Goal: Use online tool/utility

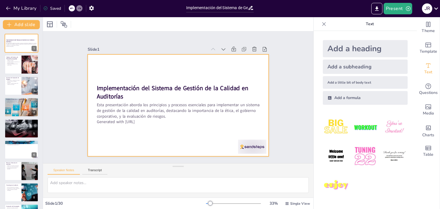
checkbox input "true"
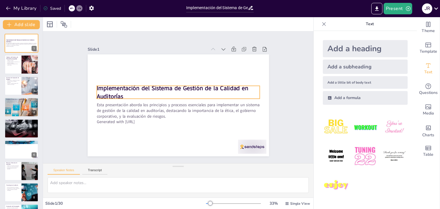
checkbox input "true"
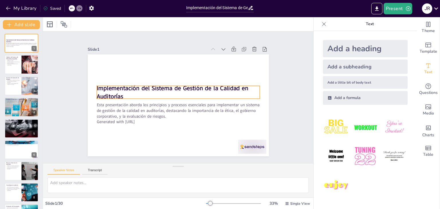
checkbox input "true"
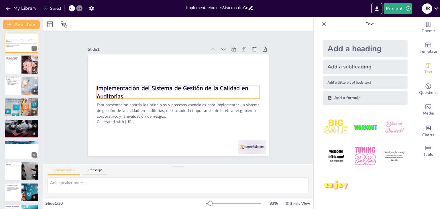
checkbox input "true"
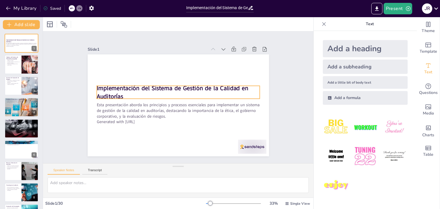
checkbox input "true"
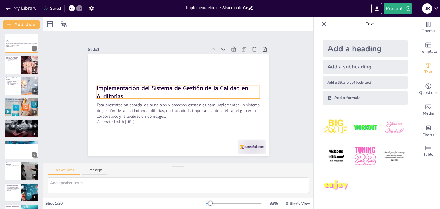
checkbox input "true"
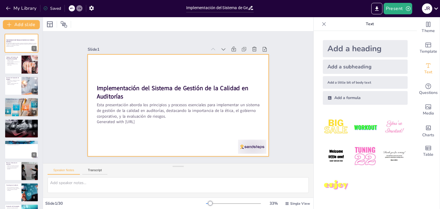
checkbox input "true"
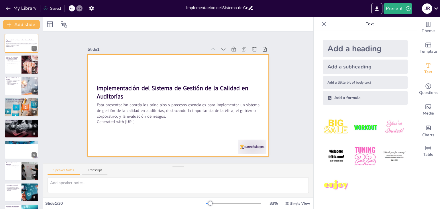
checkbox input "true"
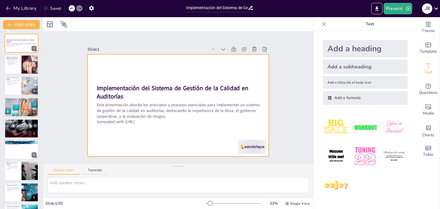
checkbox input "true"
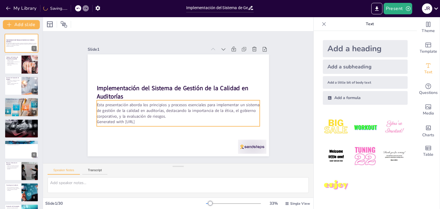
checkbox input "true"
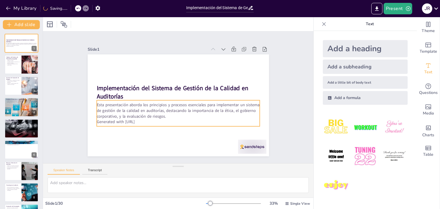
checkbox input "true"
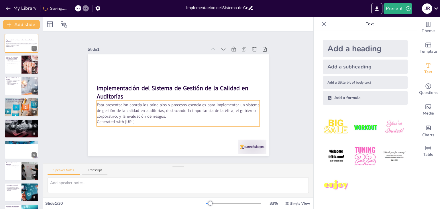
checkbox input "true"
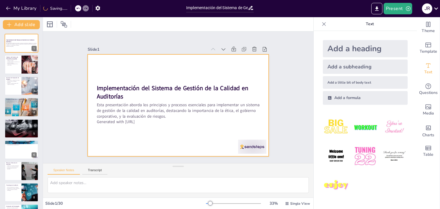
checkbox input "true"
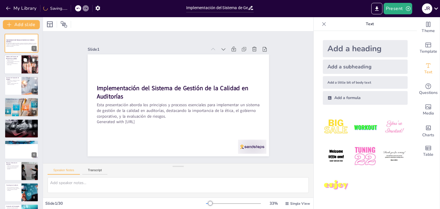
checkbox input "true"
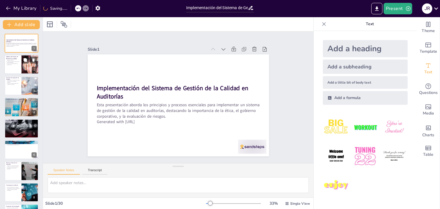
checkbox input "true"
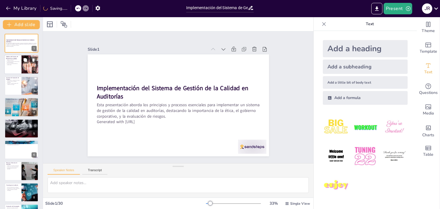
click at [14, 62] on p "La mejora continua es esencial en el sistema de gestión." at bounding box center [13, 62] width 14 height 2
checkbox input "true"
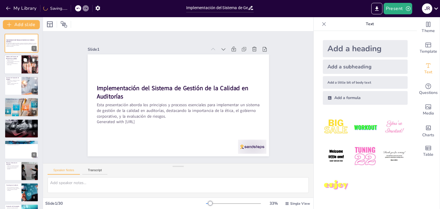
checkbox input "true"
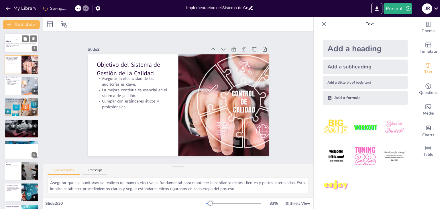
checkbox input "true"
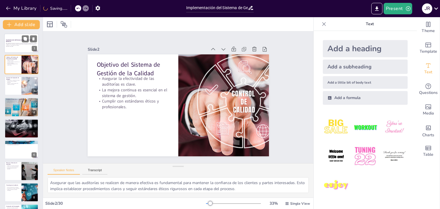
checkbox input "true"
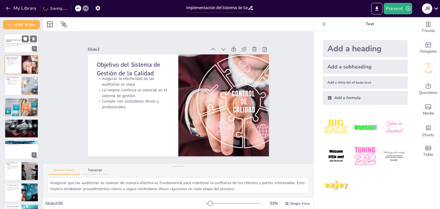
checkbox input "true"
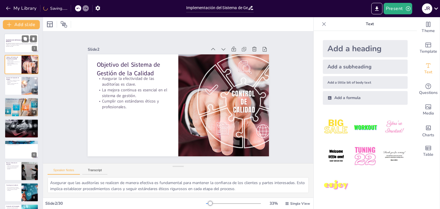
checkbox input "true"
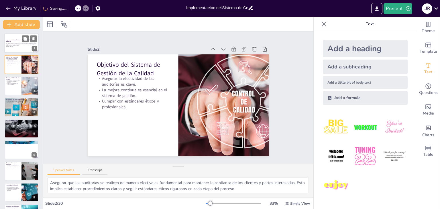
checkbox input "true"
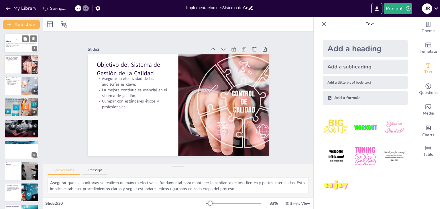
checkbox input "true"
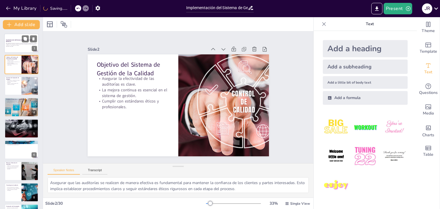
checkbox input "true"
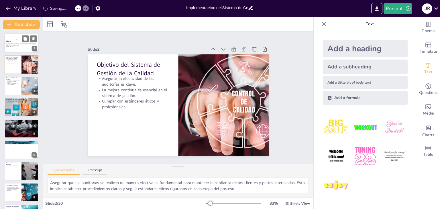
click at [19, 45] on p "Esta presentación aborda los principios y procesos esenciales para implementar …" at bounding box center [21, 44] width 31 height 3
checkbox input "true"
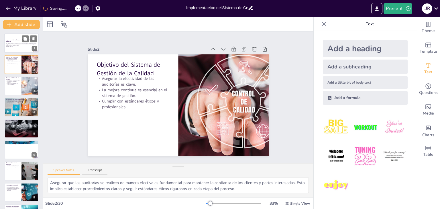
checkbox input "true"
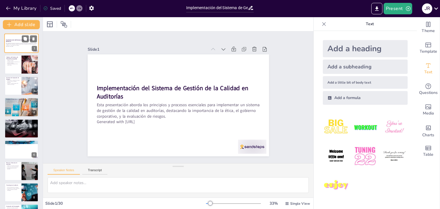
checkbox input "true"
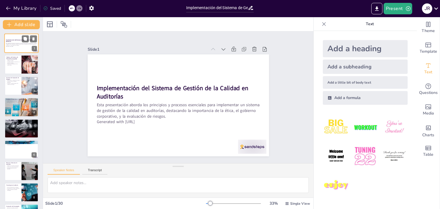
checkbox input "true"
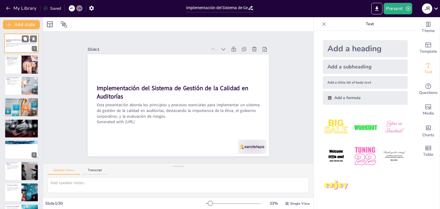
checkbox input "true"
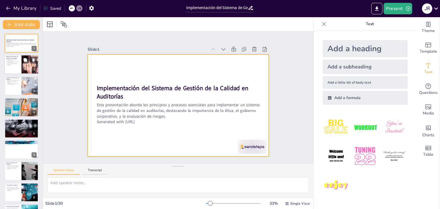
checkbox input "true"
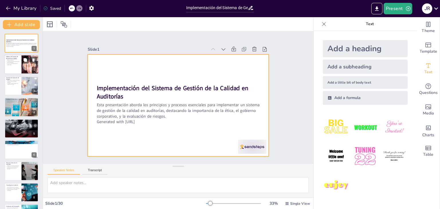
checkbox input "true"
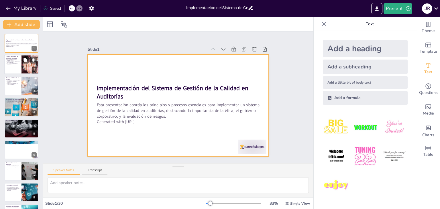
checkbox input "true"
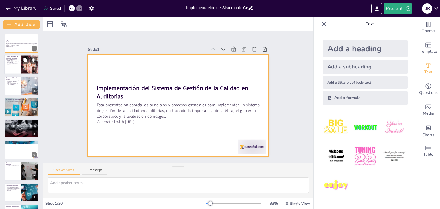
checkbox input "true"
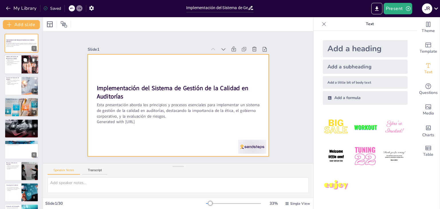
checkbox input "true"
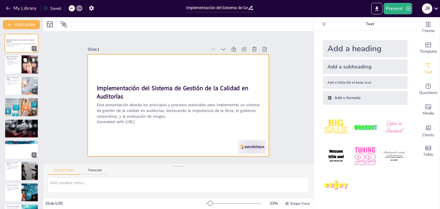
checkbox input "true"
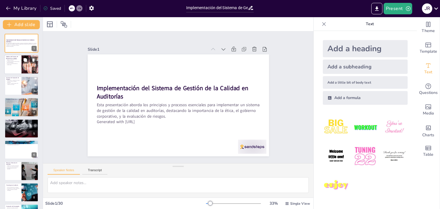
checkbox input "true"
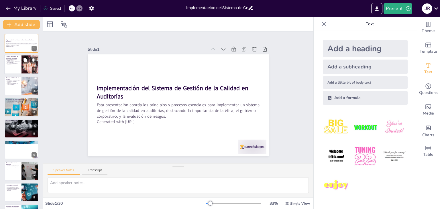
click at [13, 68] on div at bounding box center [21, 64] width 34 height 19
checkbox input "true"
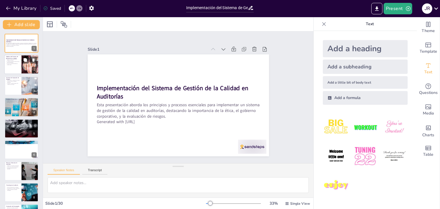
checkbox input "true"
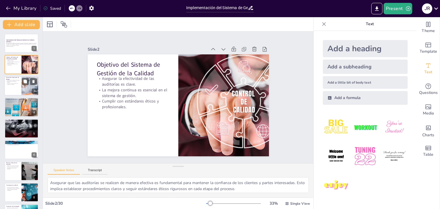
checkbox input "true"
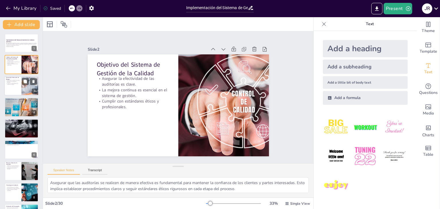
checkbox input "true"
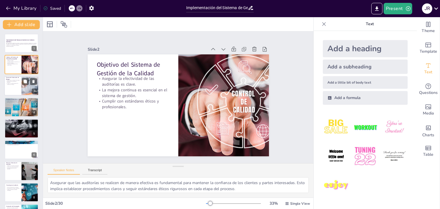
checkbox input "true"
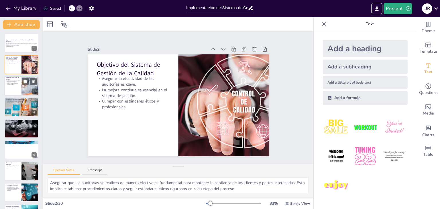
checkbox input "true"
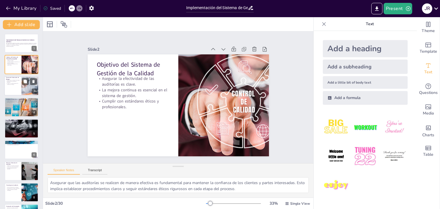
checkbox input "true"
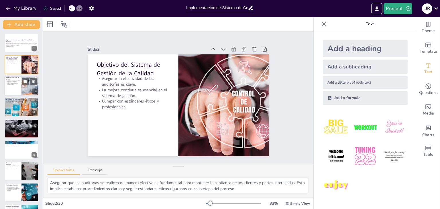
click at [11, 84] on p "Involucrar a todo el equipo en la valoración de riesgos." at bounding box center [13, 84] width 14 height 2
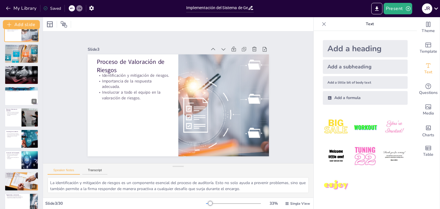
scroll to position [57, 0]
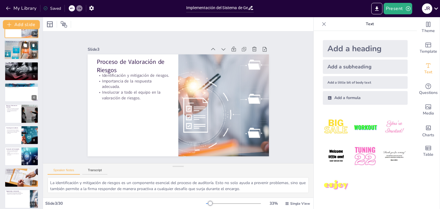
click at [12, 50] on div at bounding box center [21, 50] width 34 height 27
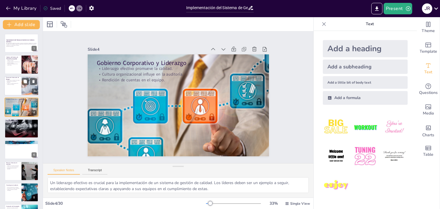
click at [15, 86] on div at bounding box center [21, 85] width 34 height 19
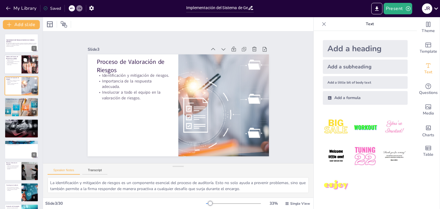
click at [15, 67] on div at bounding box center [21, 64] width 34 height 19
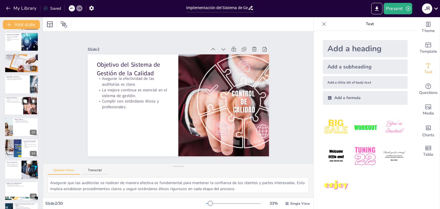
click at [14, 105] on div at bounding box center [21, 105] width 34 height 19
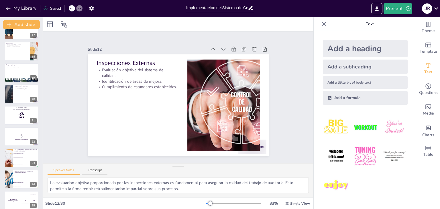
scroll to position [466, 0]
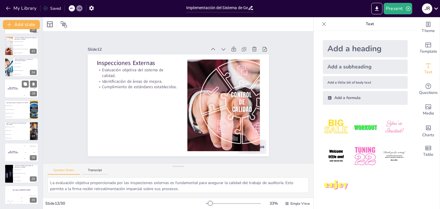
click at [13, 90] on div "The winner is [PERSON_NAME]" at bounding box center [12, 88] width 17 height 19
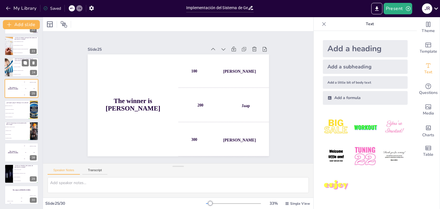
scroll to position [435, 0]
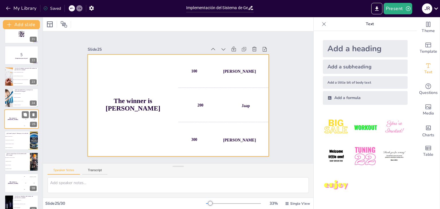
click at [11, 114] on div "The winner is [PERSON_NAME]" at bounding box center [12, 118] width 17 height 19
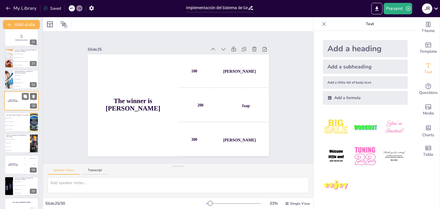
scroll to position [466, 0]
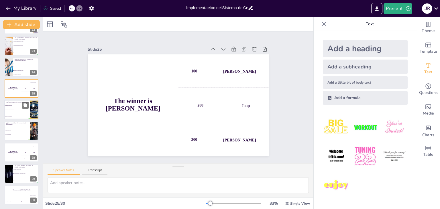
click at [11, 111] on li "Proporcionar recursos financieros" at bounding box center [17, 110] width 26 height 4
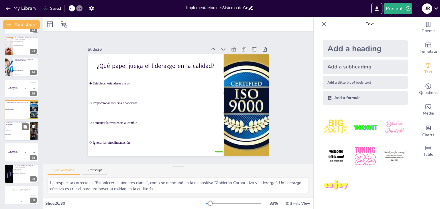
click at [17, 139] on li "Documentación mínima" at bounding box center [17, 138] width 26 height 4
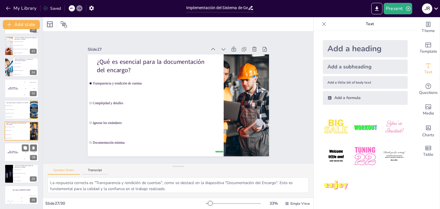
click at [15, 158] on div "The winner is [PERSON_NAME]" at bounding box center [12, 152] width 17 height 19
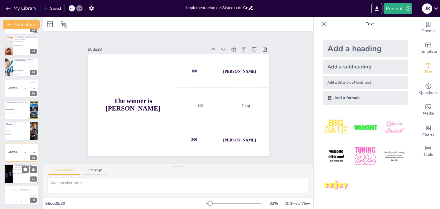
click at [20, 181] on li "Ignorar la retroalimentación" at bounding box center [26, 181] width 26 height 4
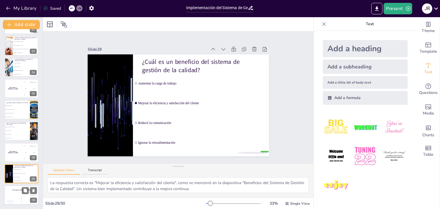
click at [17, 202] on div "200" at bounding box center [21, 201] width 11 height 6
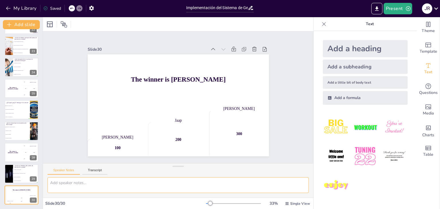
click at [85, 189] on textarea at bounding box center [178, 185] width 261 height 16
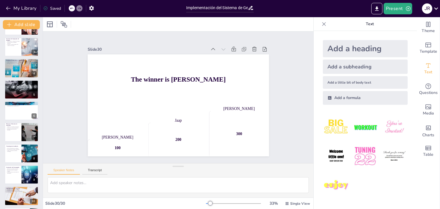
scroll to position [0, 0]
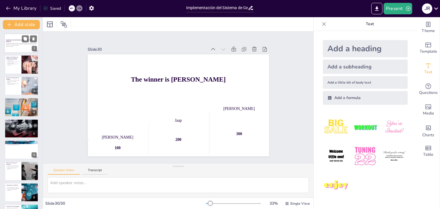
click at [18, 48] on div at bounding box center [21, 42] width 34 height 19
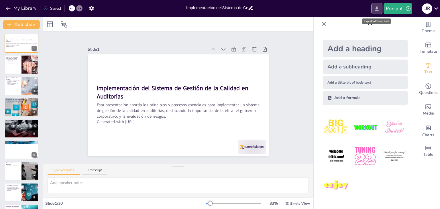
click at [377, 12] on button "Export to PowerPoint" at bounding box center [376, 8] width 11 height 11
